Goal: Find specific page/section: Find specific page/section

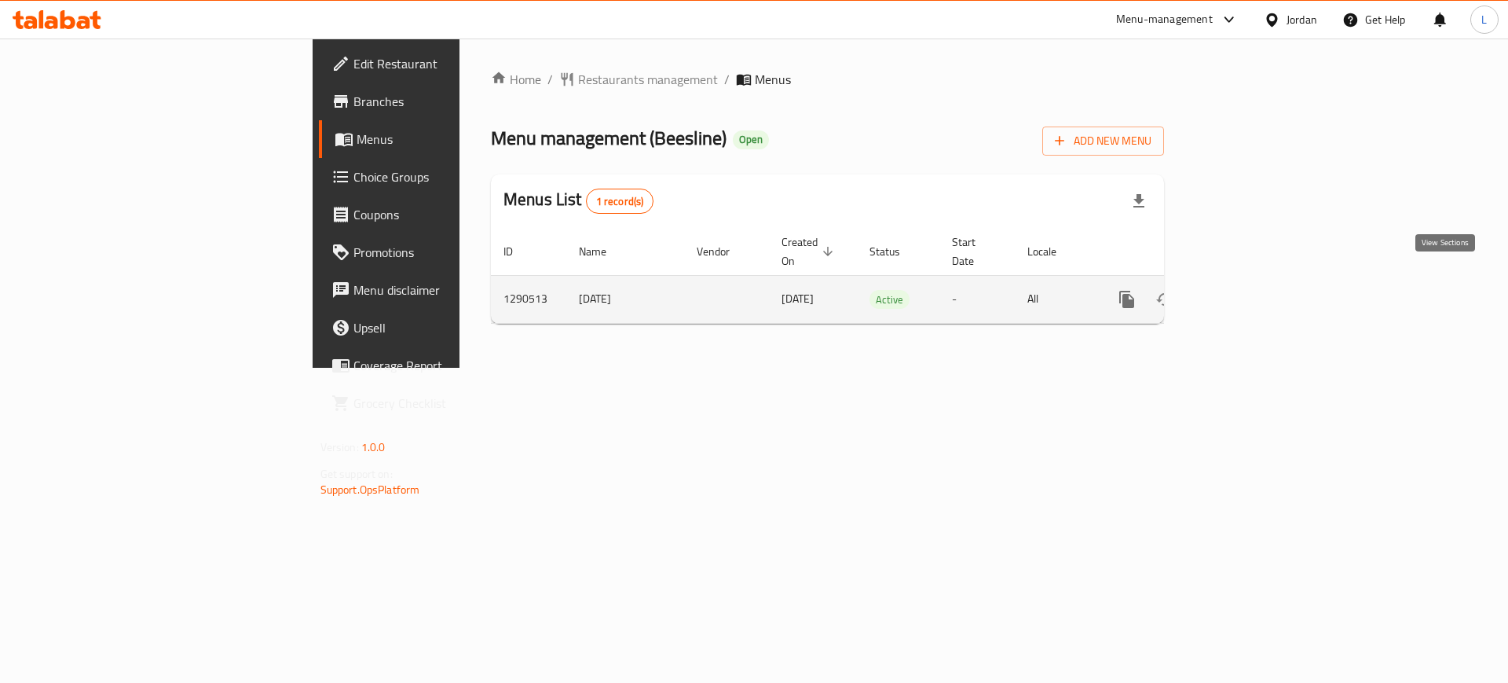
click at [1250, 290] on icon "enhanced table" at bounding box center [1240, 299] width 19 height 19
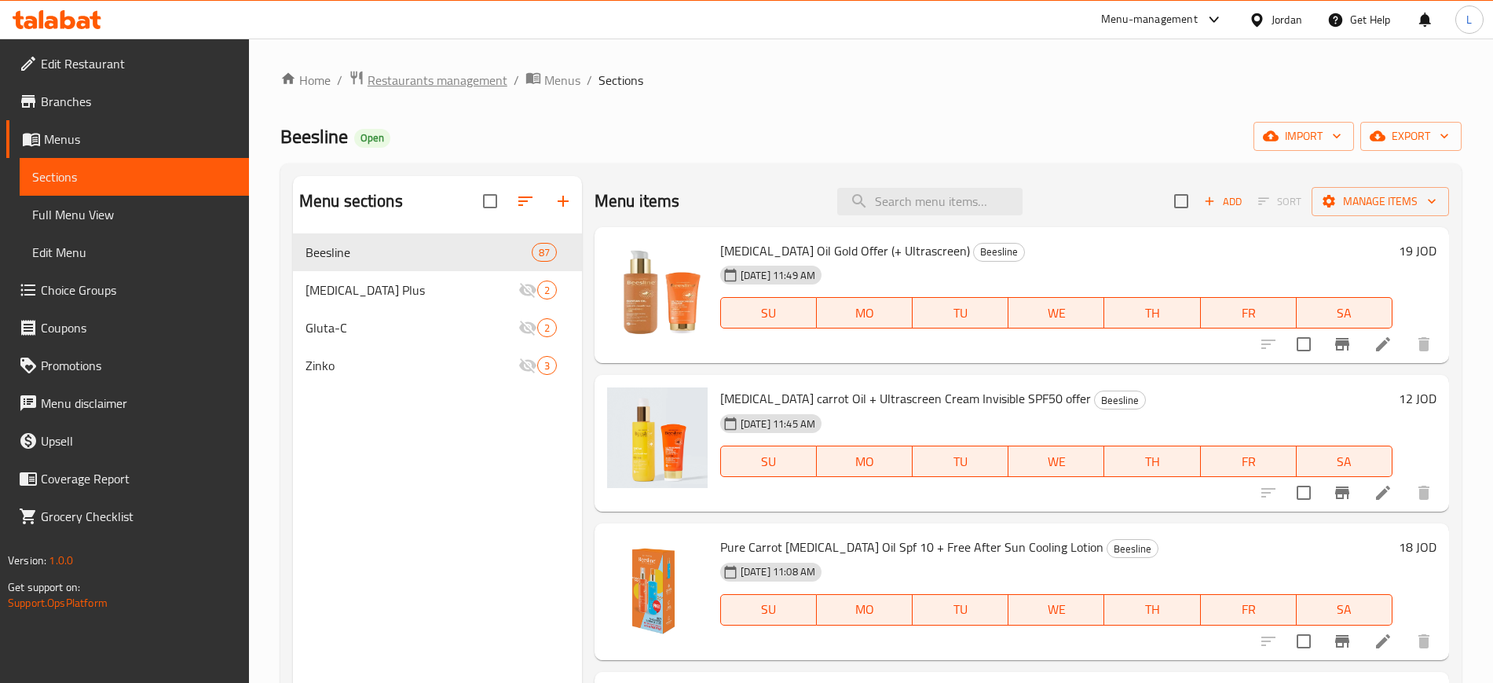
click at [468, 80] on span "Restaurants management" at bounding box center [438, 80] width 140 height 19
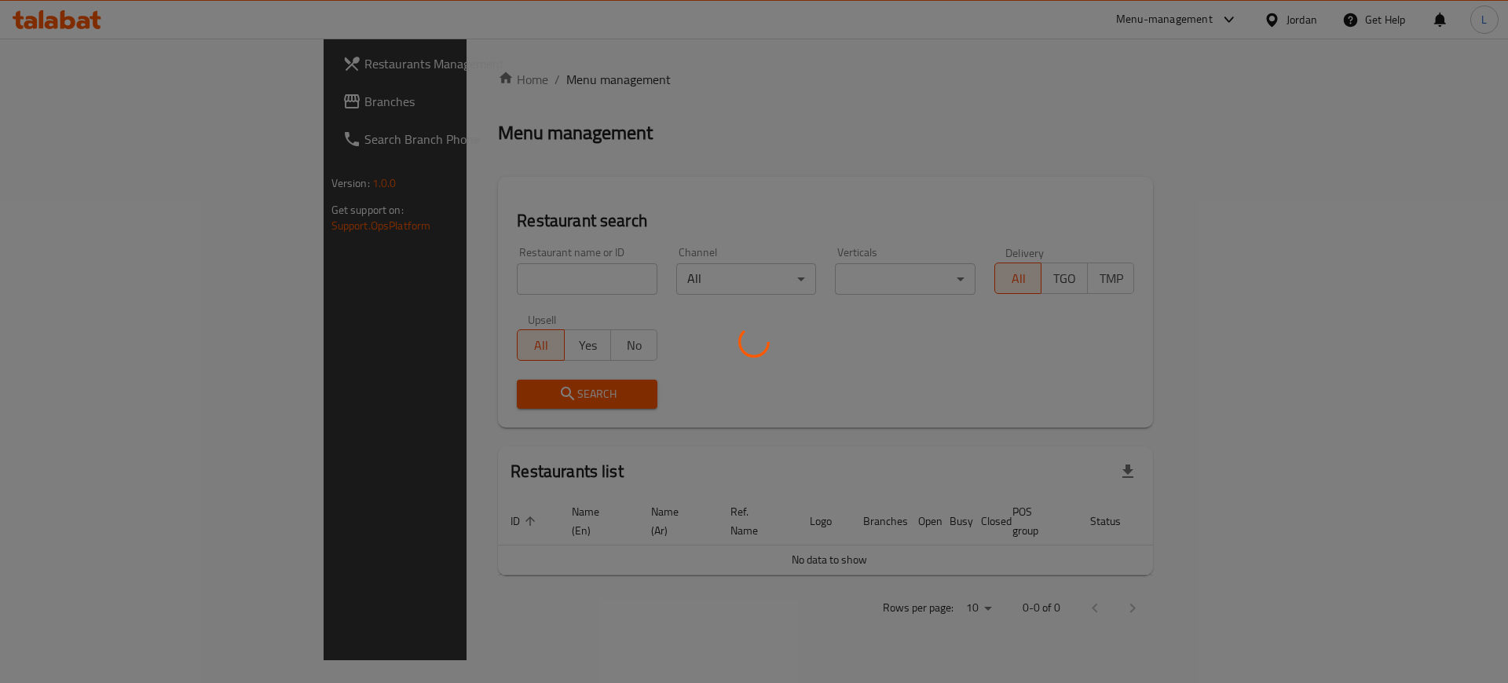
click at [432, 277] on div at bounding box center [754, 341] width 1508 height 683
click at [432, 276] on div at bounding box center [754, 341] width 1508 height 683
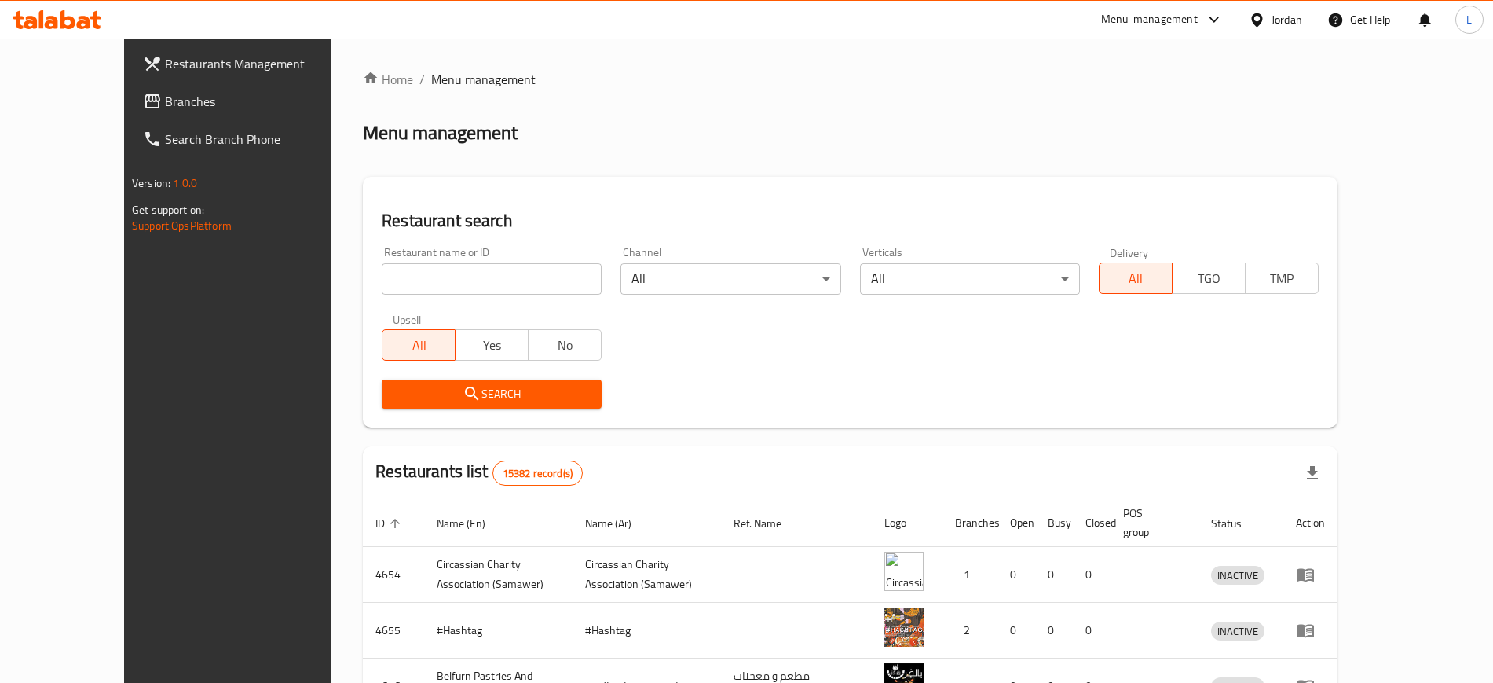
click at [427, 274] on div "Home / Menu management Menu management Restaurant search Restaurant name or ID …" at bounding box center [850, 588] width 975 height 1037
click at [427, 274] on input "search" at bounding box center [492, 278] width 220 height 31
click button "Search" at bounding box center [492, 393] width 220 height 29
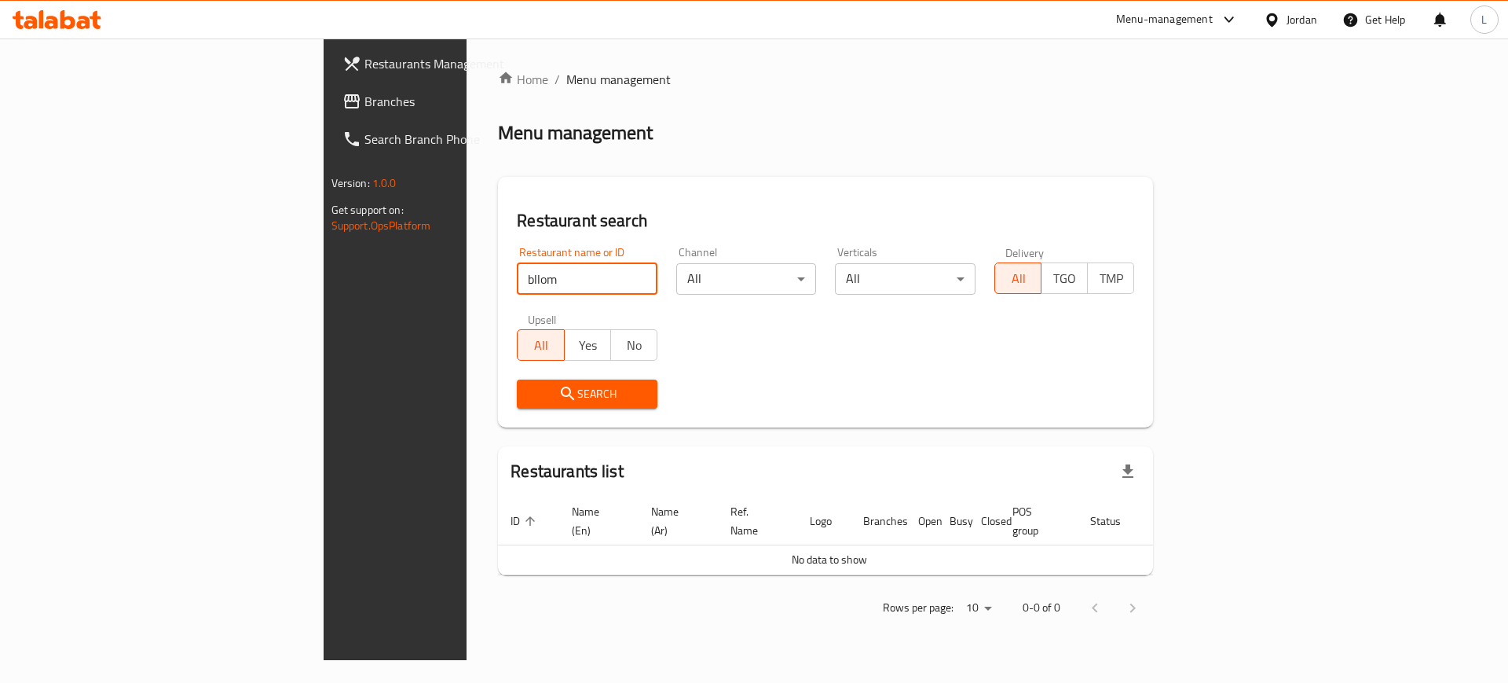
click at [517, 273] on input "bllom" at bounding box center [587, 278] width 141 height 31
type input "Bloom Dead Sea Life"
click at [529, 391] on span "Search" at bounding box center [586, 394] width 115 height 20
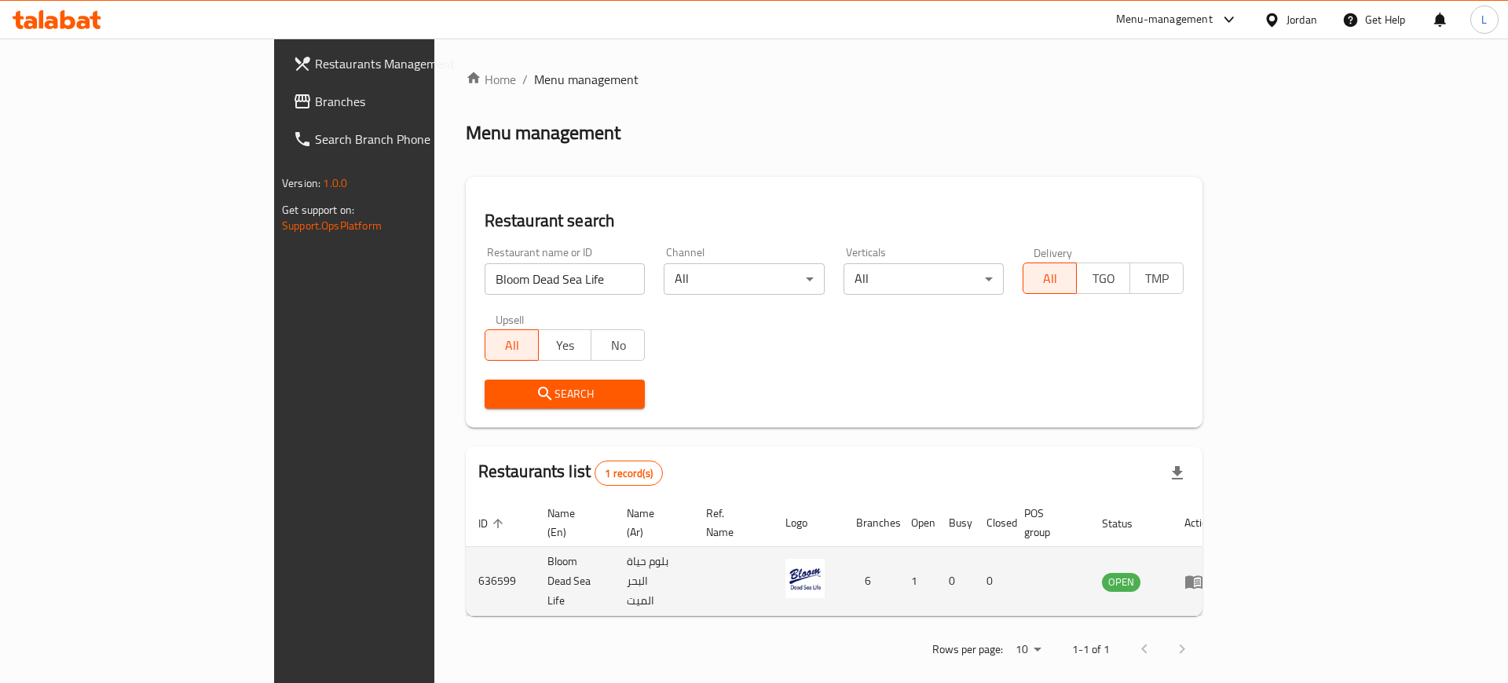
click at [1202, 575] on icon "enhanced table" at bounding box center [1193, 581] width 17 height 13
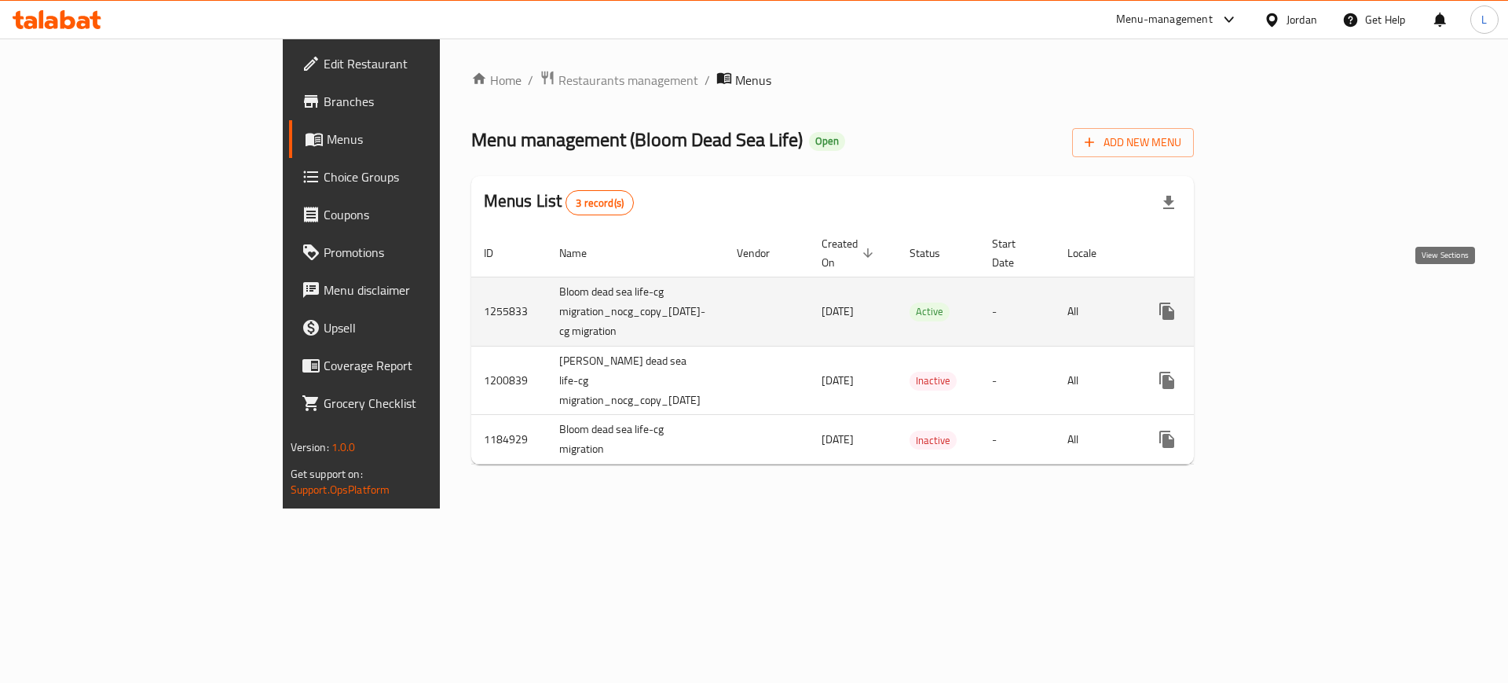
click at [1299, 292] on link "enhanced table" at bounding box center [1280, 311] width 38 height 38
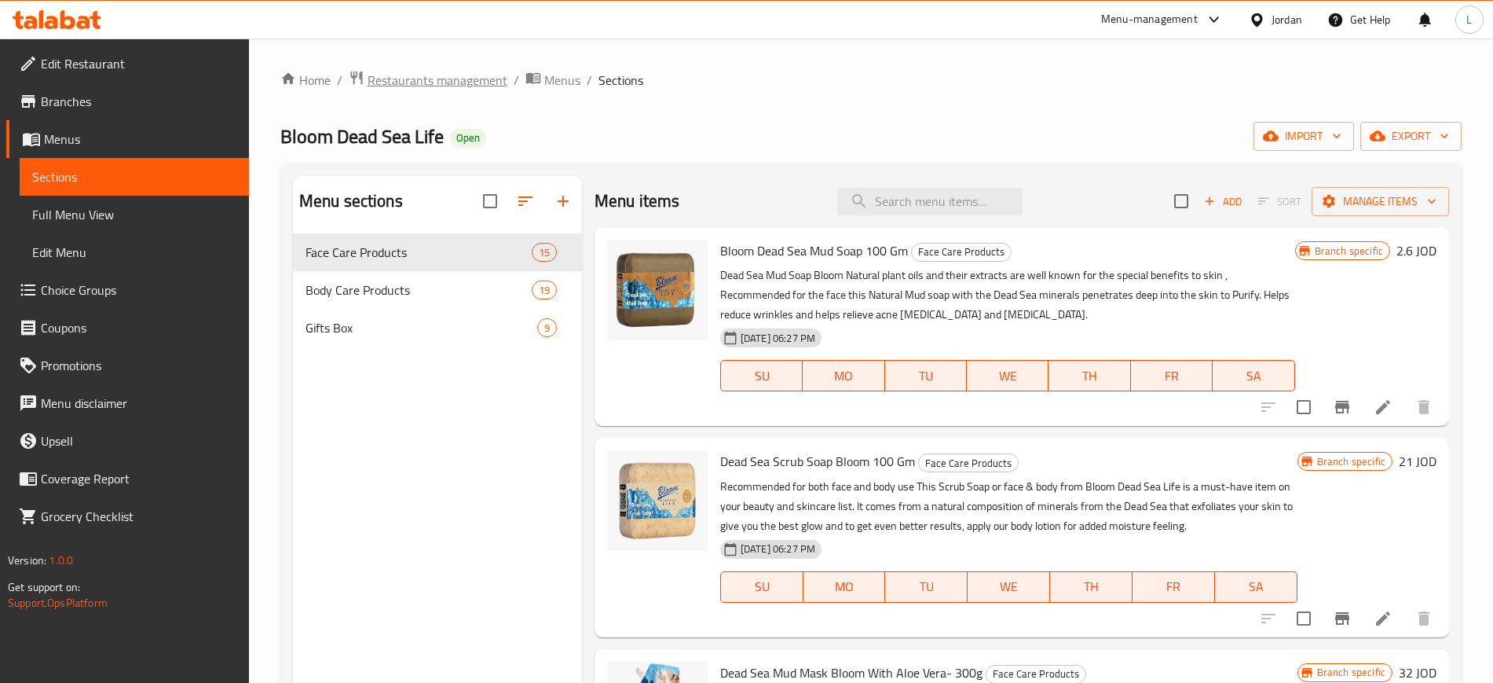
click at [464, 84] on span "Restaurants management" at bounding box center [438, 80] width 140 height 19
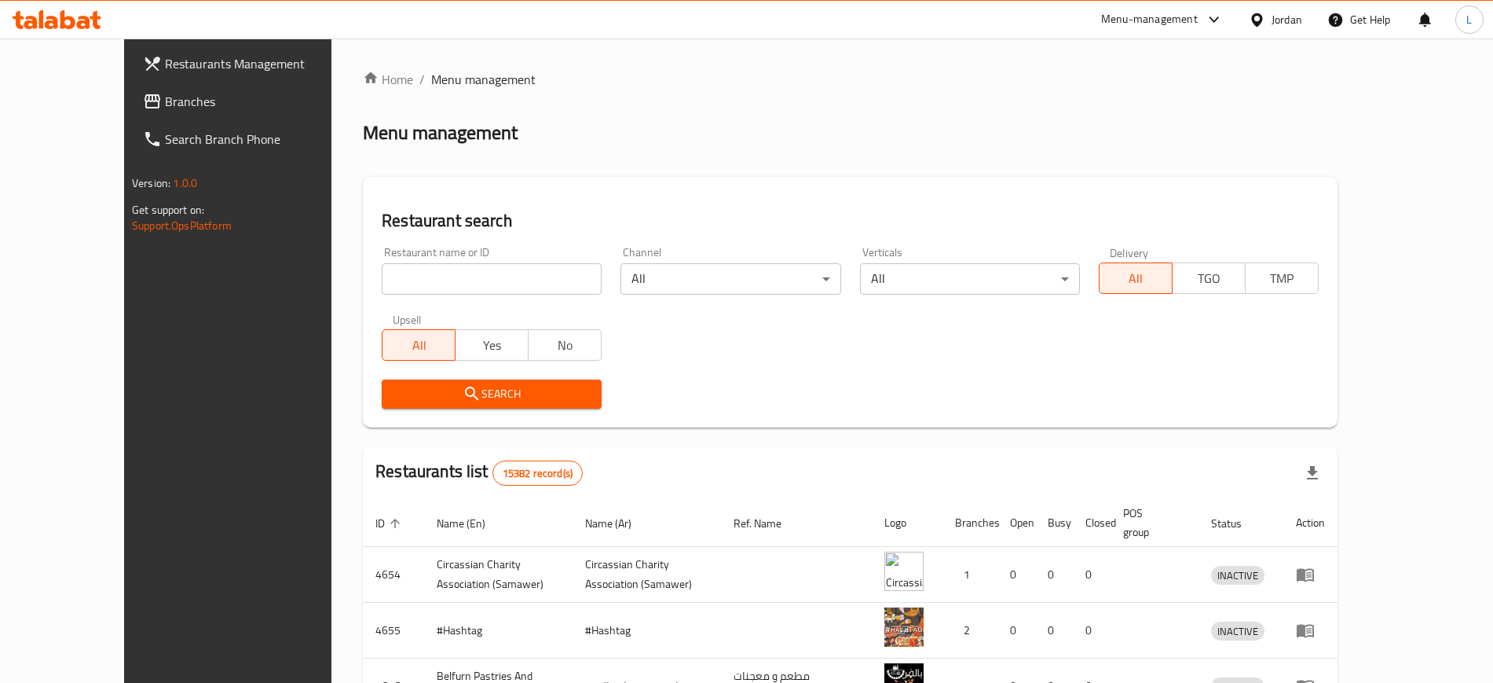
click at [494, 287] on input "search" at bounding box center [492, 278] width 220 height 31
type input "salviv"
click button "Search" at bounding box center [492, 393] width 220 height 29
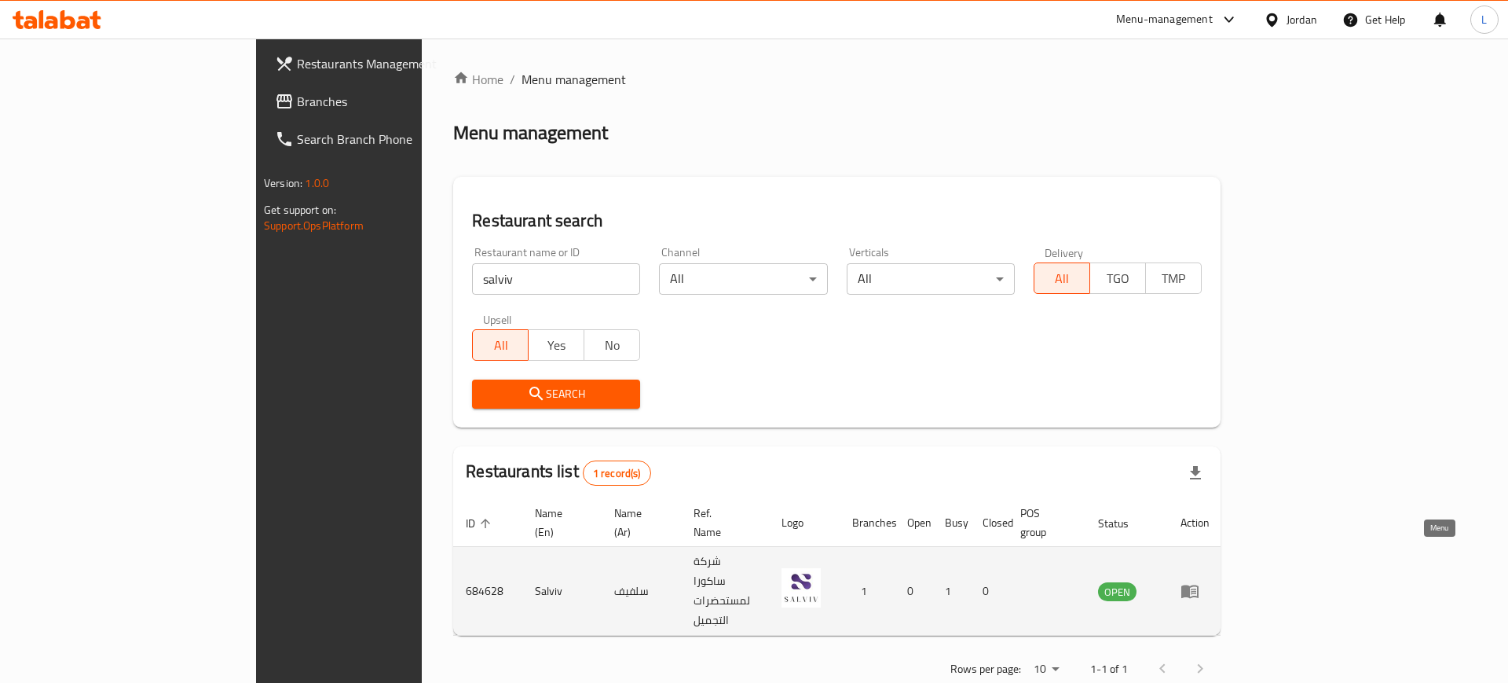
click at [1199, 581] on icon "enhanced table" at bounding box center [1190, 590] width 19 height 19
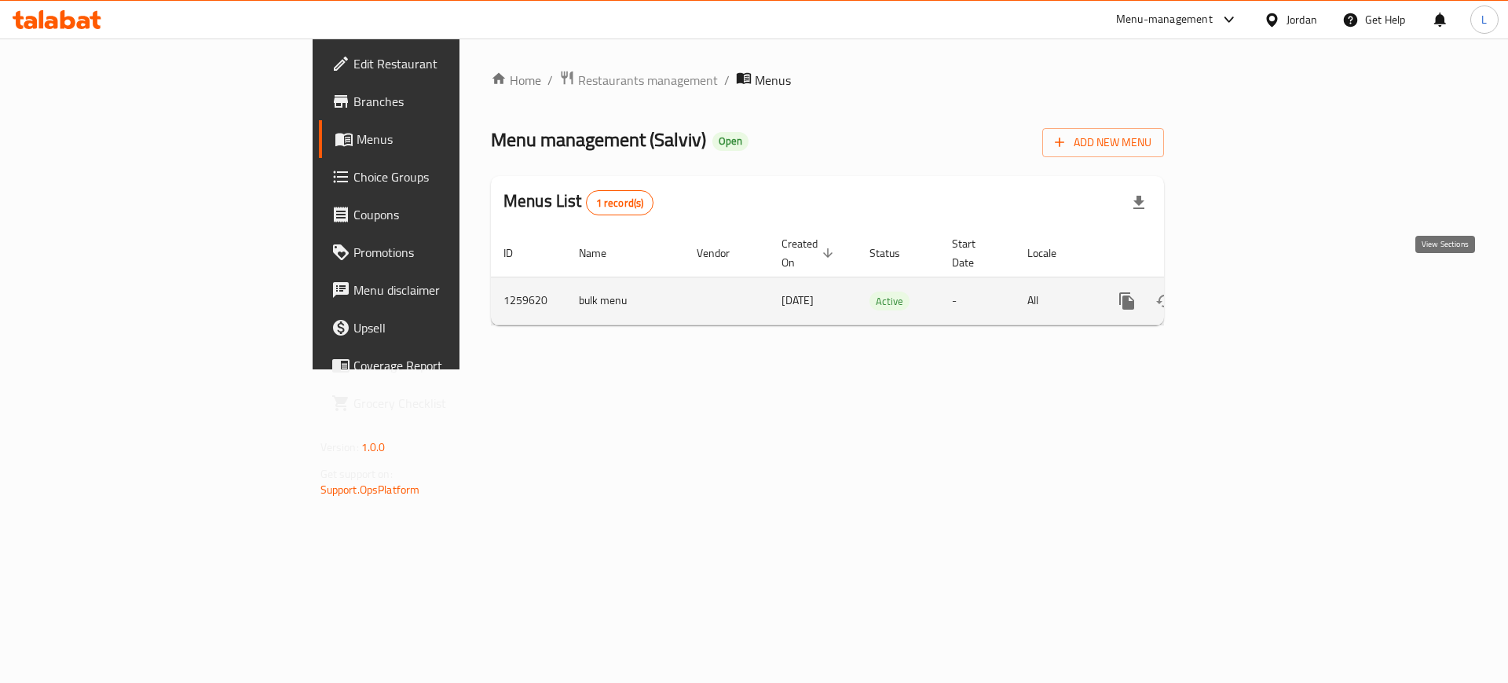
click at [1250, 291] on icon "enhanced table" at bounding box center [1240, 300] width 19 height 19
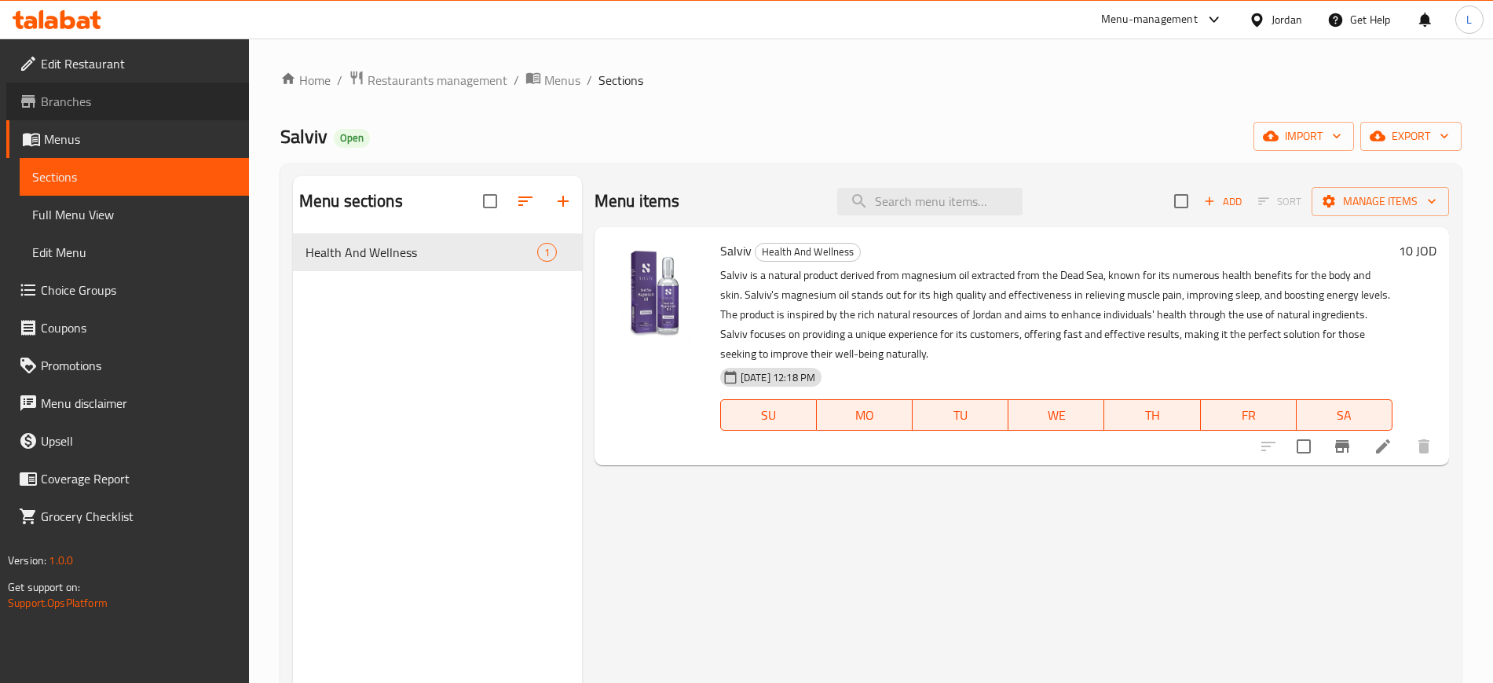
click at [86, 104] on span "Branches" at bounding box center [139, 101] width 196 height 19
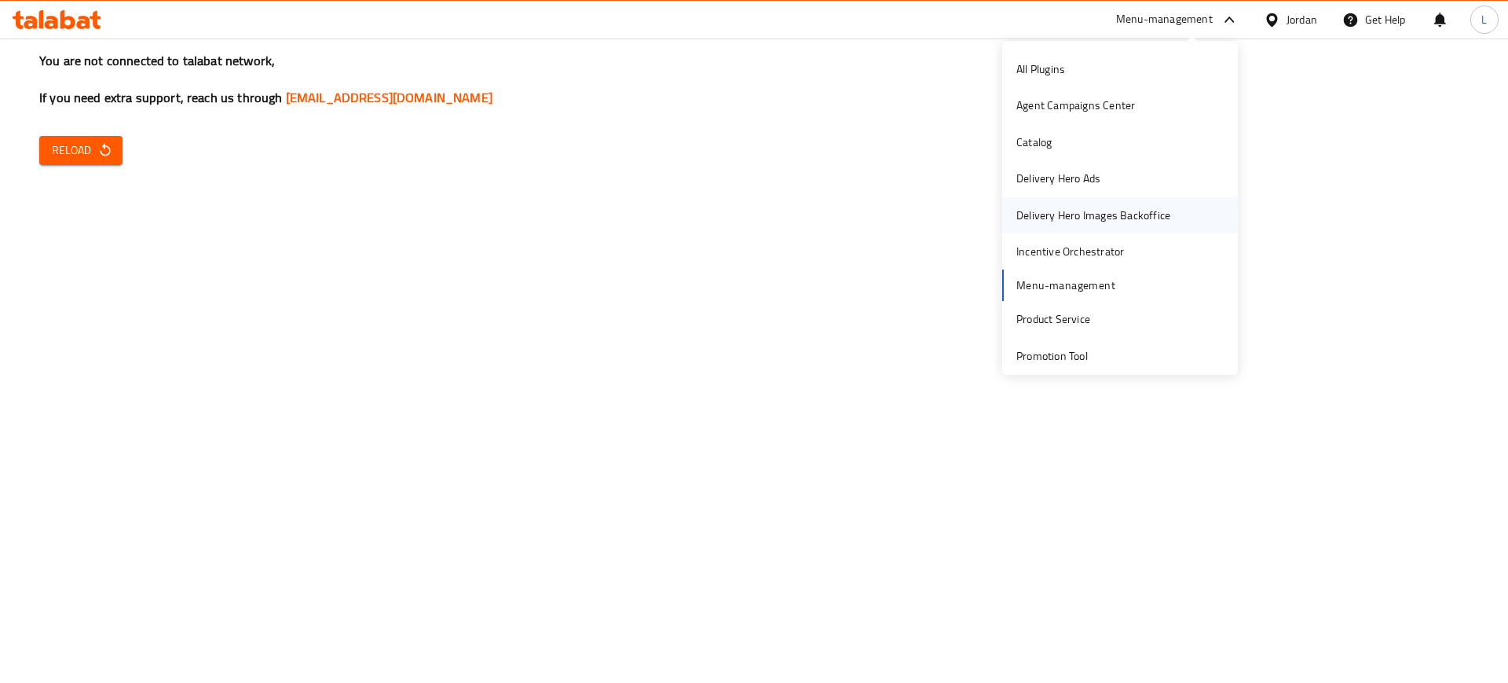
click at [1056, 222] on div "Delivery Hero Images Backoffice" at bounding box center [1093, 215] width 154 height 17
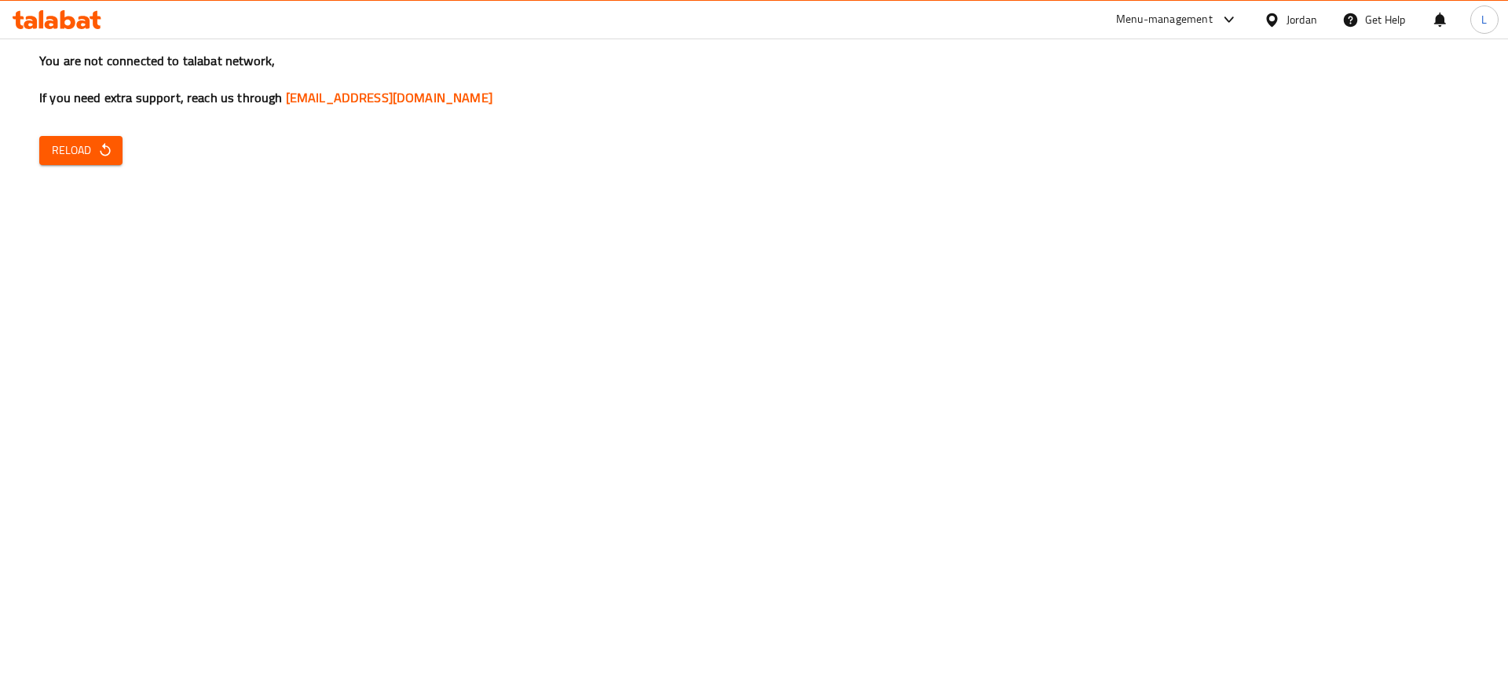
click at [1204, 26] on div "Menu-management" at bounding box center [1164, 19] width 97 height 19
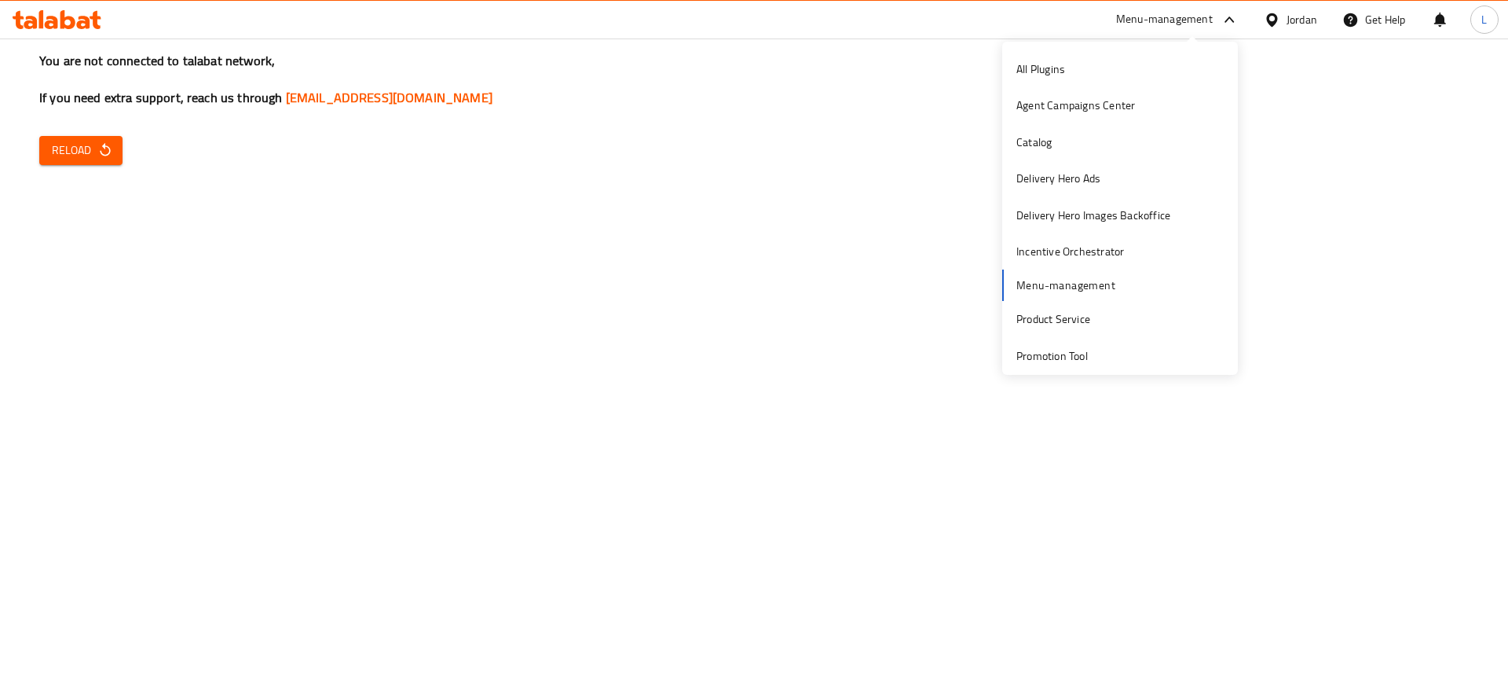
scroll to position [82, 0]
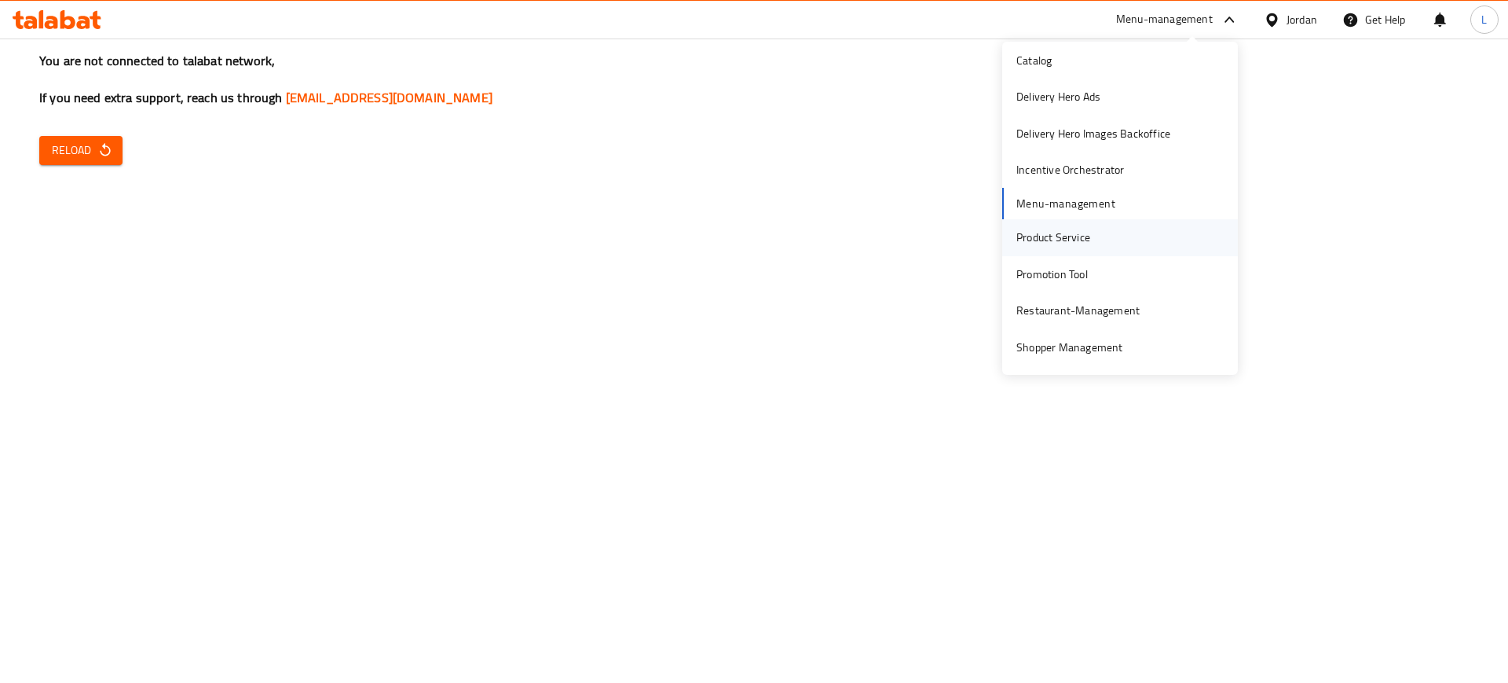
click at [1063, 244] on div "Product Service" at bounding box center [1053, 237] width 74 height 17
